Goal: Task Accomplishment & Management: Manage account settings

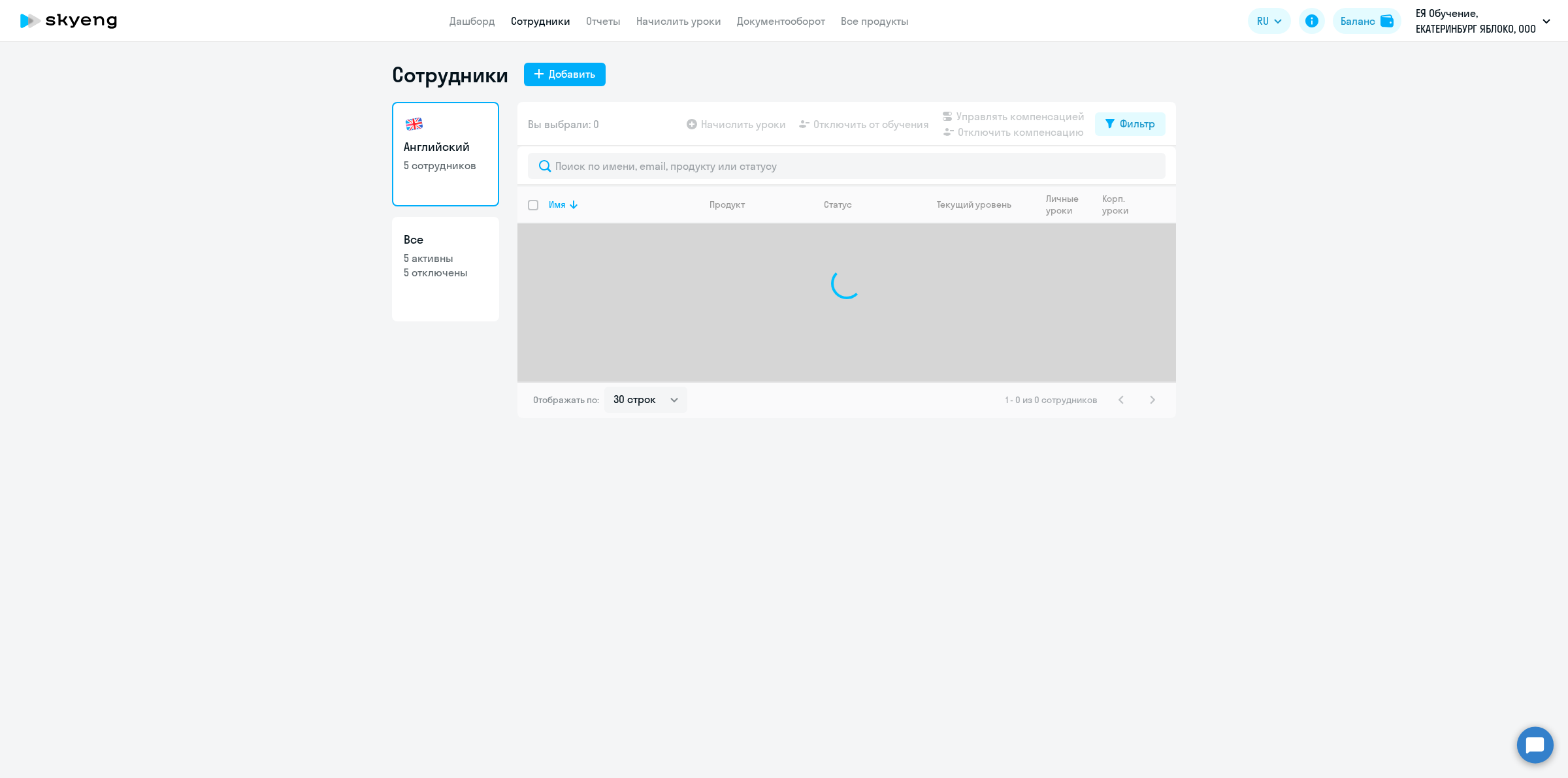
select select "30"
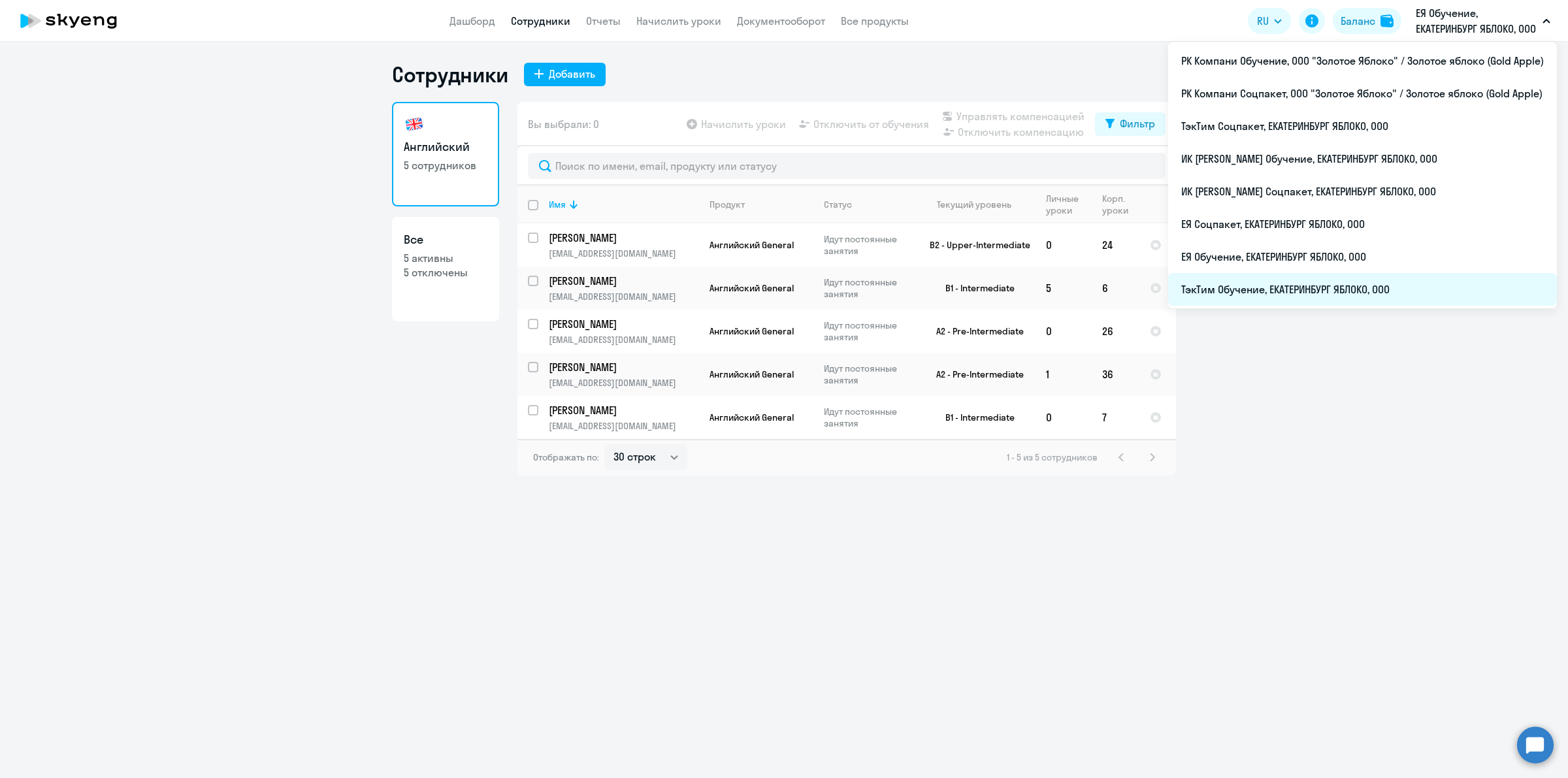
click at [1338, 282] on li "ТэкТим Обучение, ЕКАТЕРИНБУРГ ЯБЛОКО, ООО" at bounding box center [1363, 289] width 389 height 33
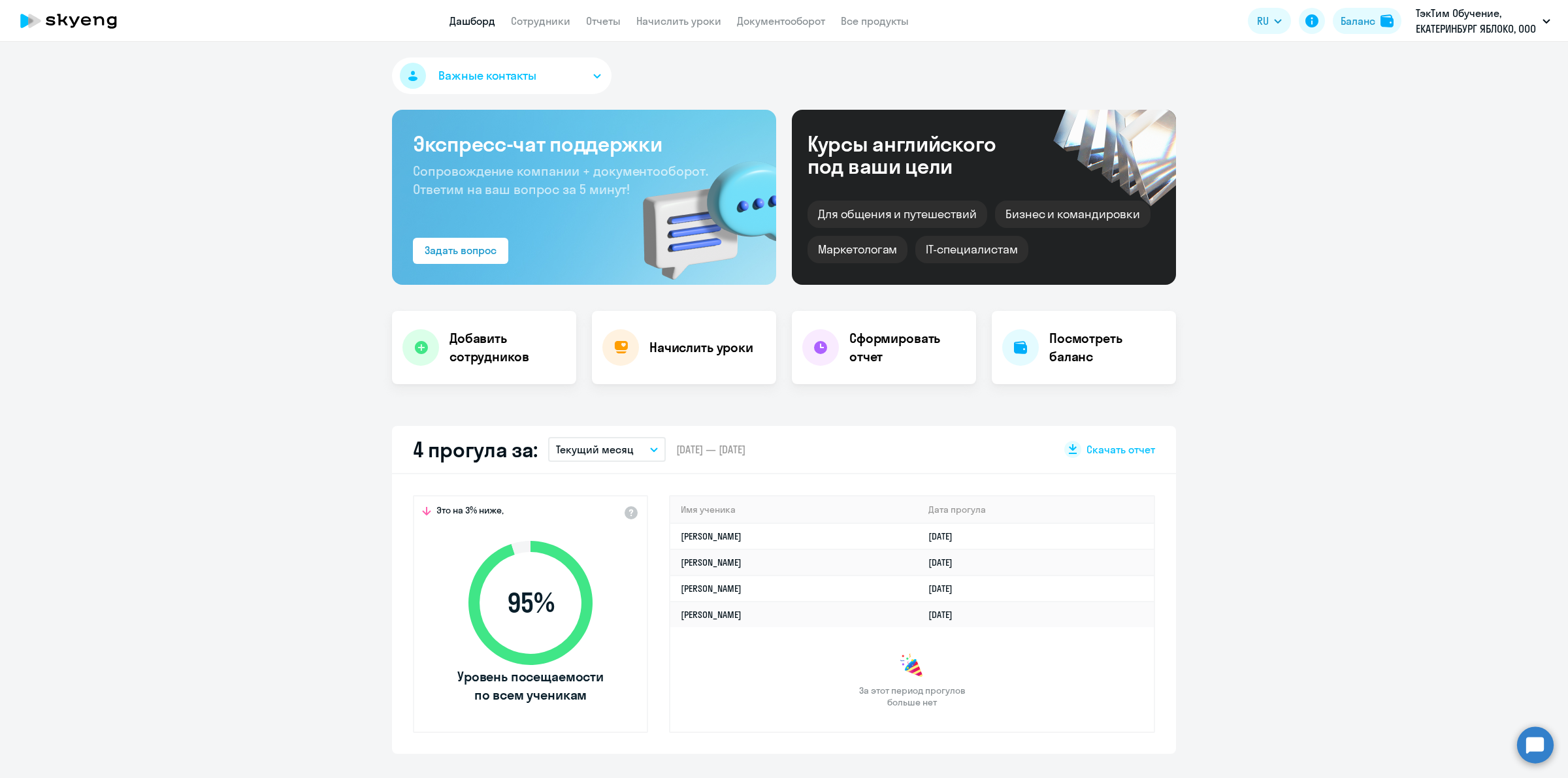
select select "30"
click at [705, 18] on link "Начислить уроки" at bounding box center [679, 20] width 85 height 13
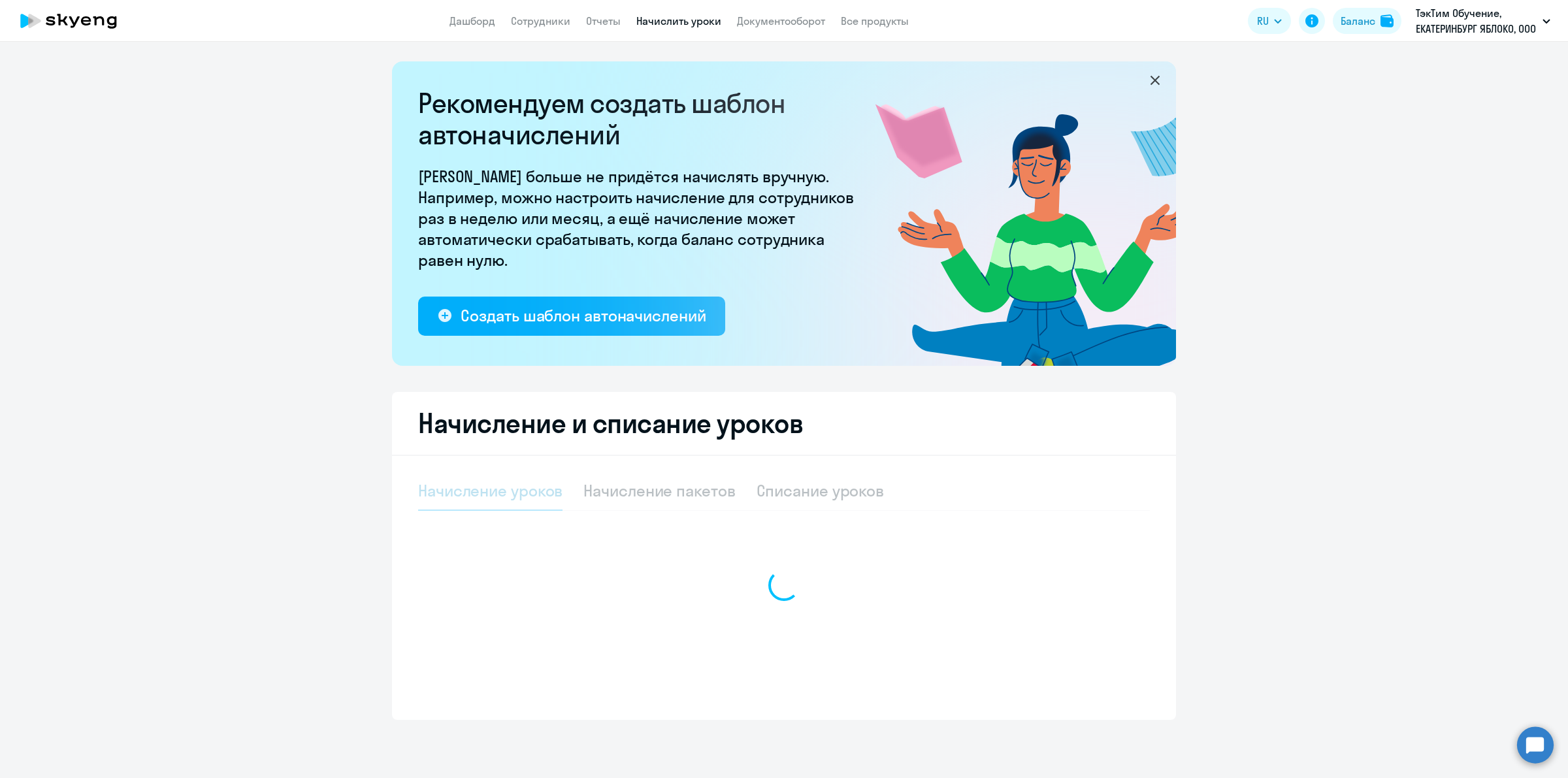
select select "10"
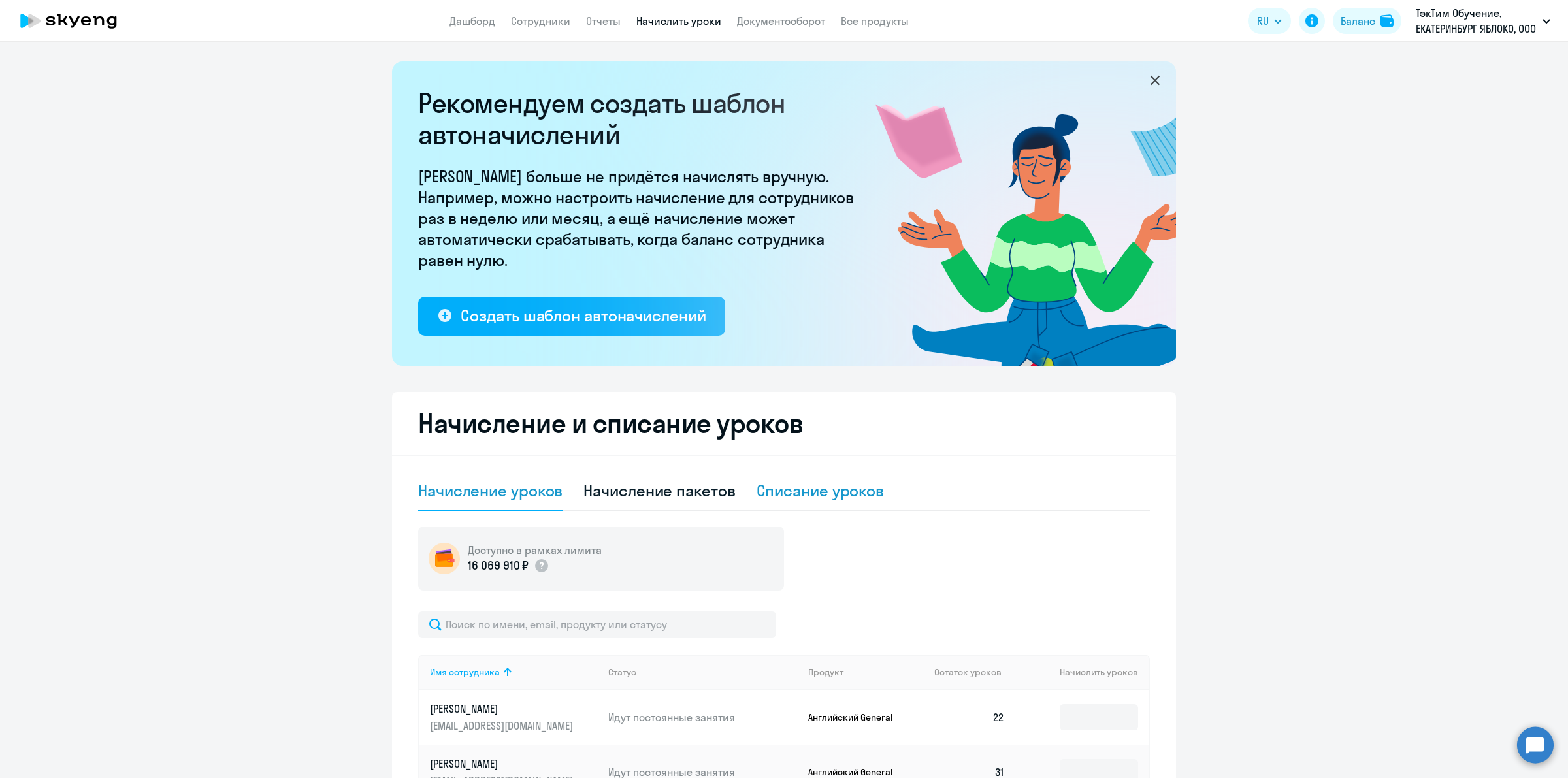
click at [833, 491] on div "Списание уроков" at bounding box center [821, 490] width 128 height 21
select select "10"
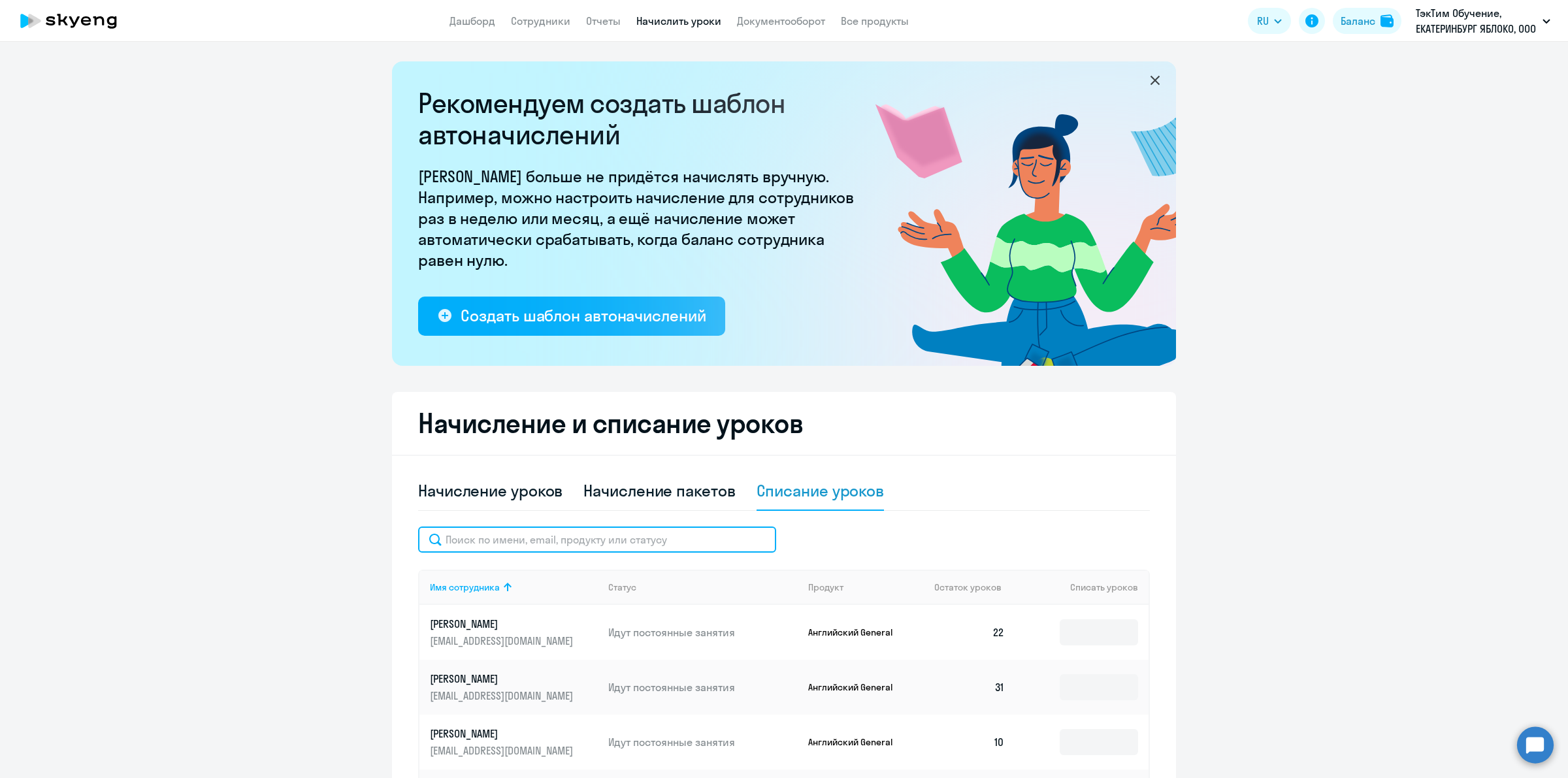
click at [589, 532] on input "text" at bounding box center [597, 539] width 358 height 26
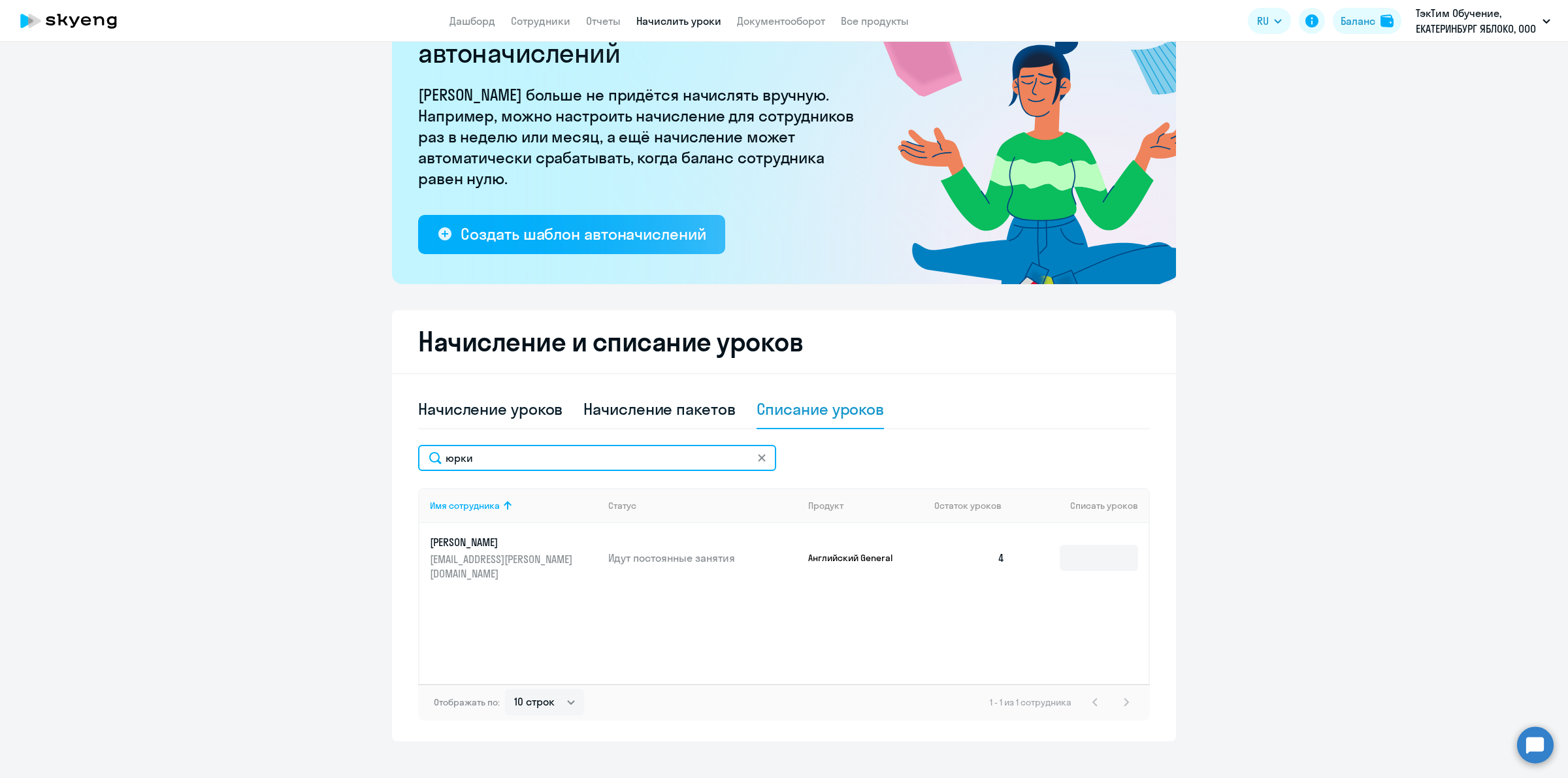
scroll to position [97, 0]
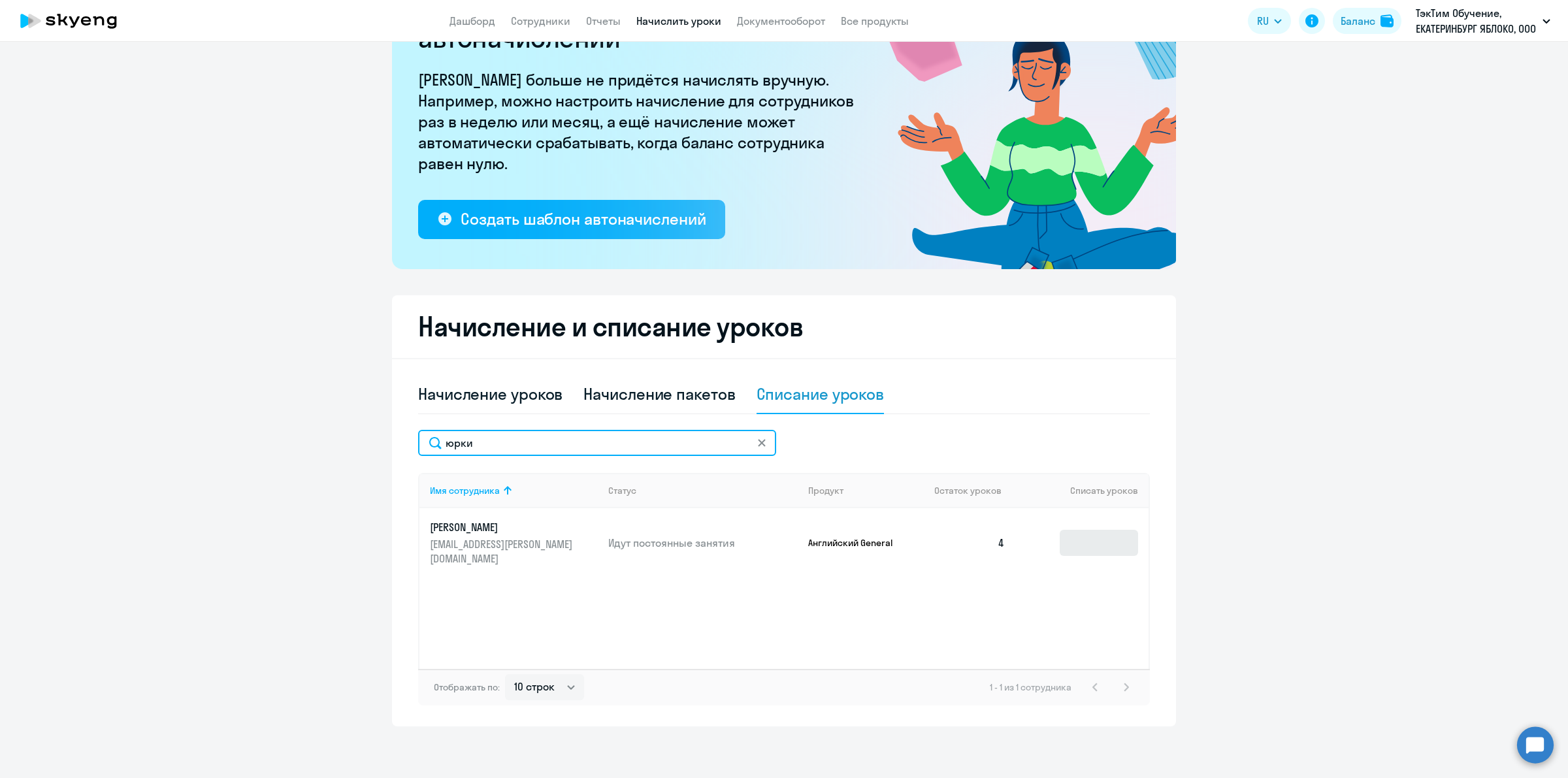
type input "юрки"
click at [1102, 534] on input at bounding box center [1099, 543] width 78 height 26
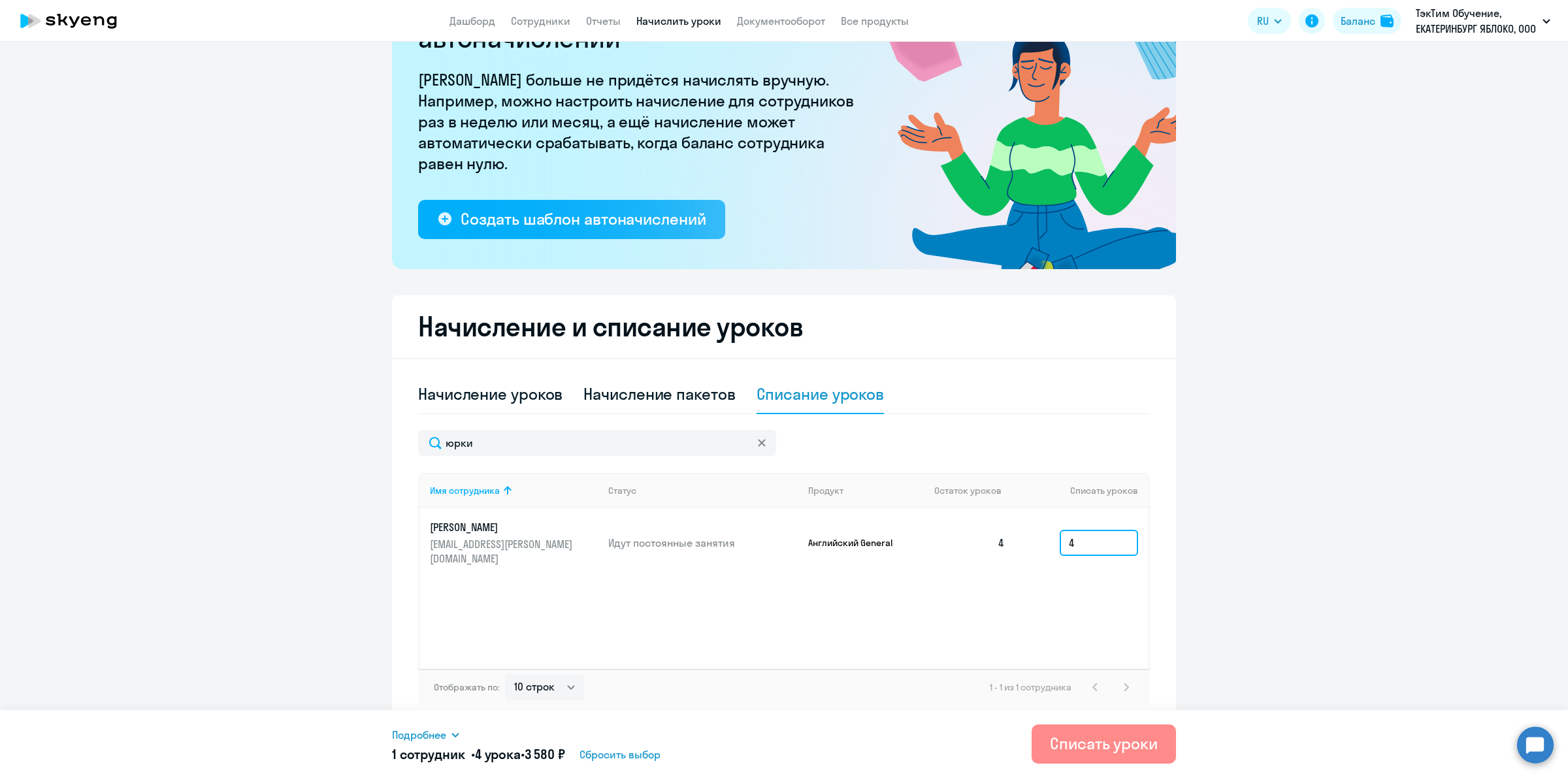
type input "4"
click at [1125, 753] on div "Списать уроки" at bounding box center [1104, 743] width 108 height 21
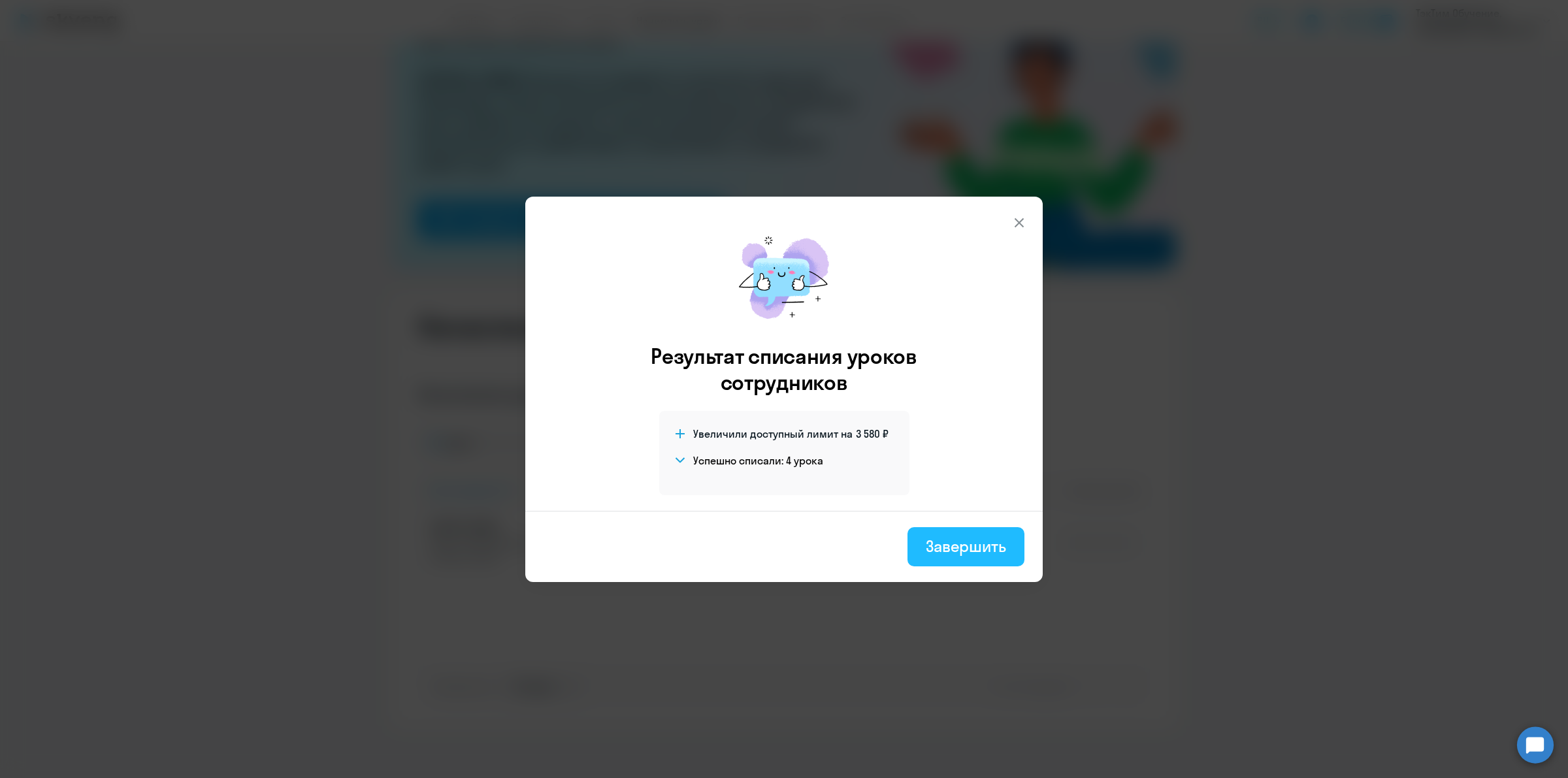
click at [1003, 554] on div "Завершить" at bounding box center [965, 546] width 80 height 21
